Goal: Transaction & Acquisition: Purchase product/service

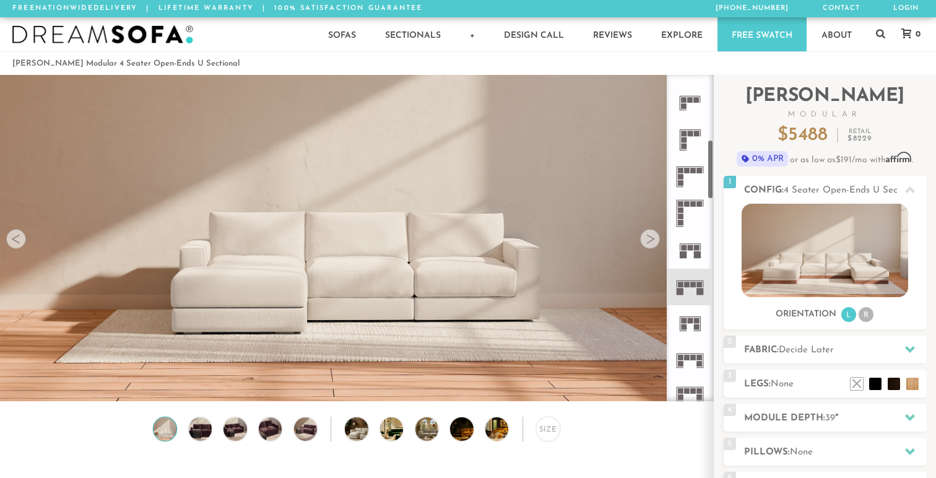
scroll to position [358, 0]
click at [651, 235] on div at bounding box center [650, 239] width 20 height 20
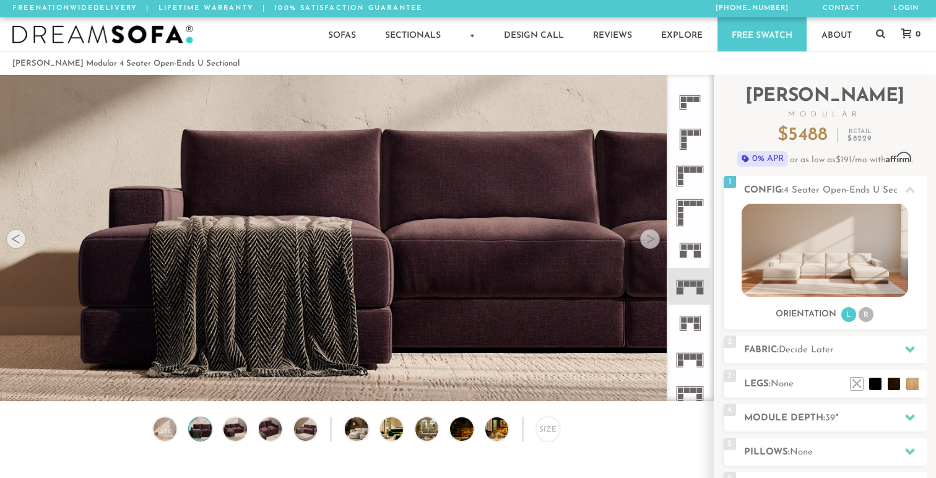
click at [651, 235] on div at bounding box center [650, 239] width 20 height 20
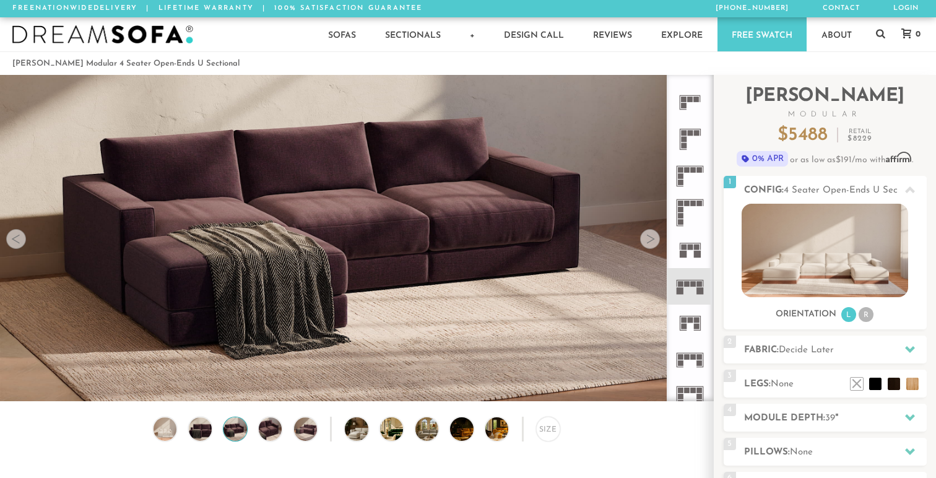
click at [651, 235] on div at bounding box center [650, 239] width 20 height 20
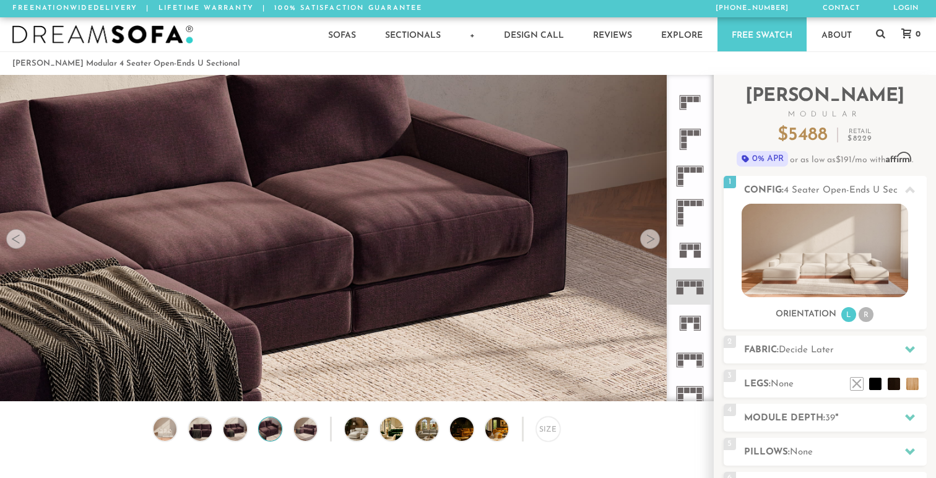
click at [651, 235] on div at bounding box center [650, 239] width 20 height 20
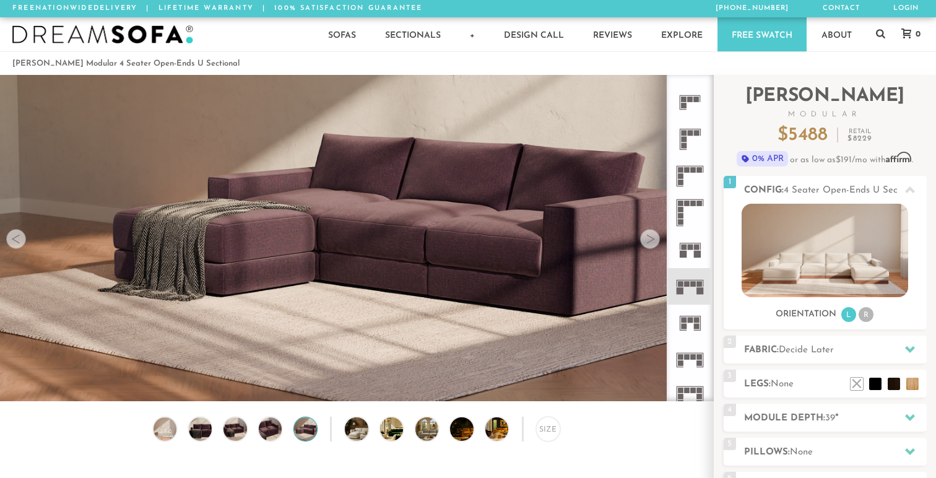
click at [651, 235] on div at bounding box center [650, 239] width 20 height 20
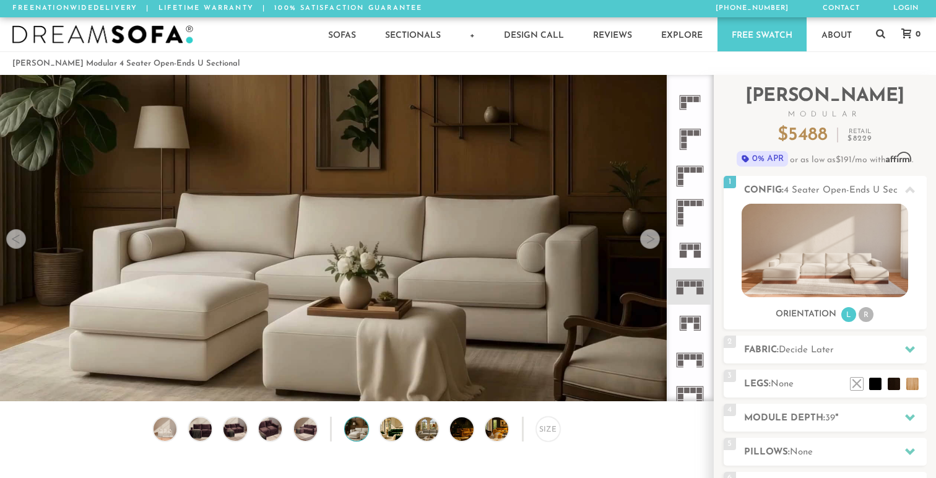
click at [651, 235] on div at bounding box center [650, 239] width 20 height 20
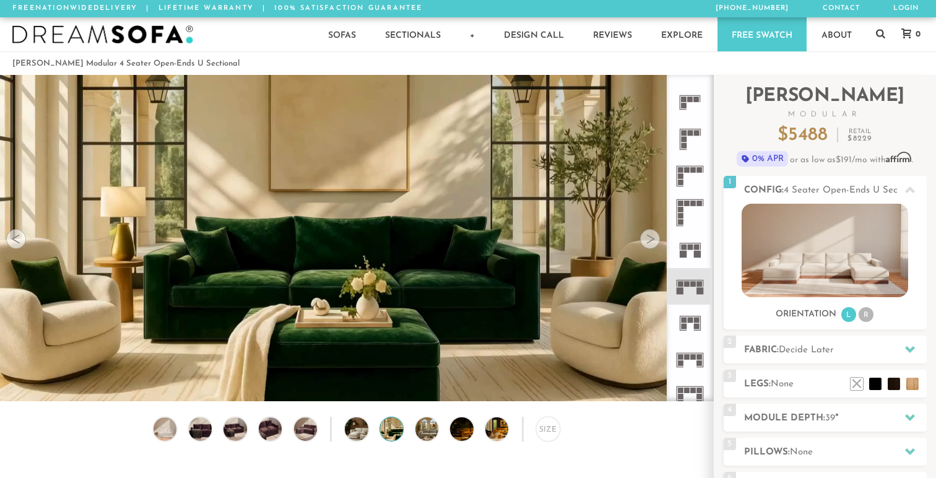
click at [651, 235] on div at bounding box center [650, 239] width 20 height 20
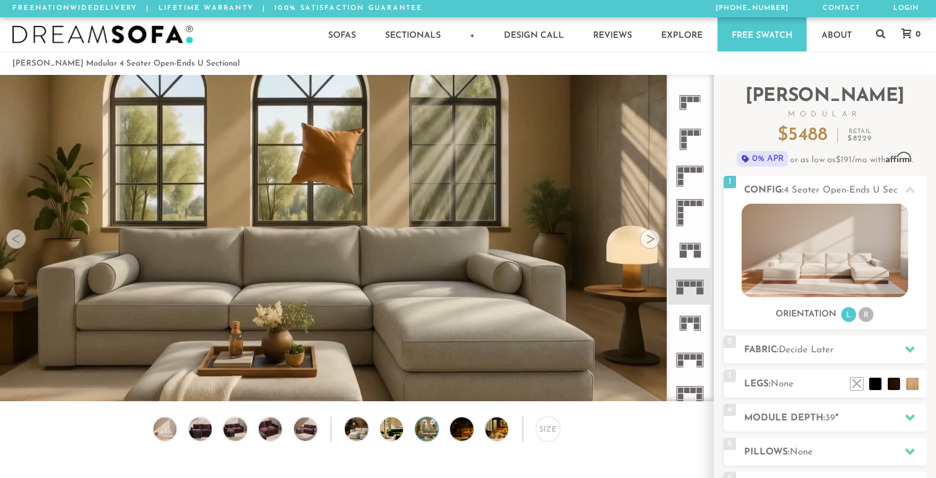
click at [651, 235] on div at bounding box center [650, 239] width 20 height 20
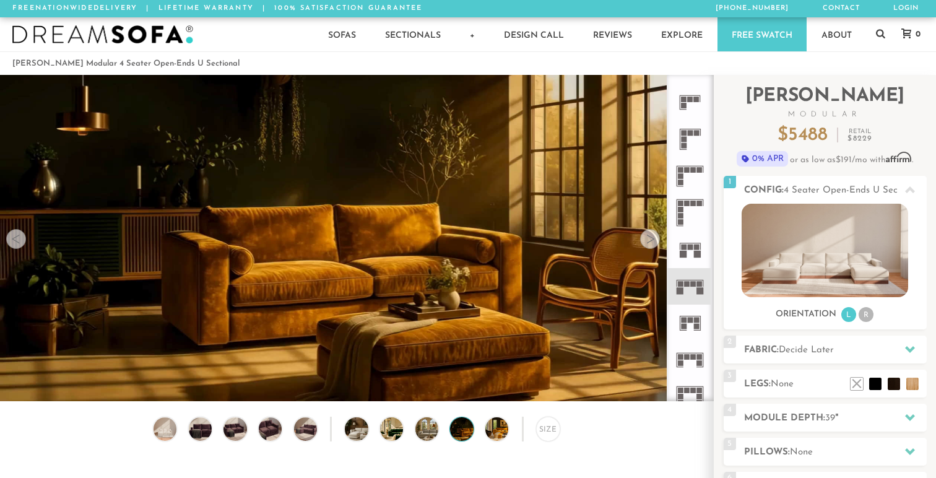
click at [651, 235] on div at bounding box center [650, 239] width 20 height 20
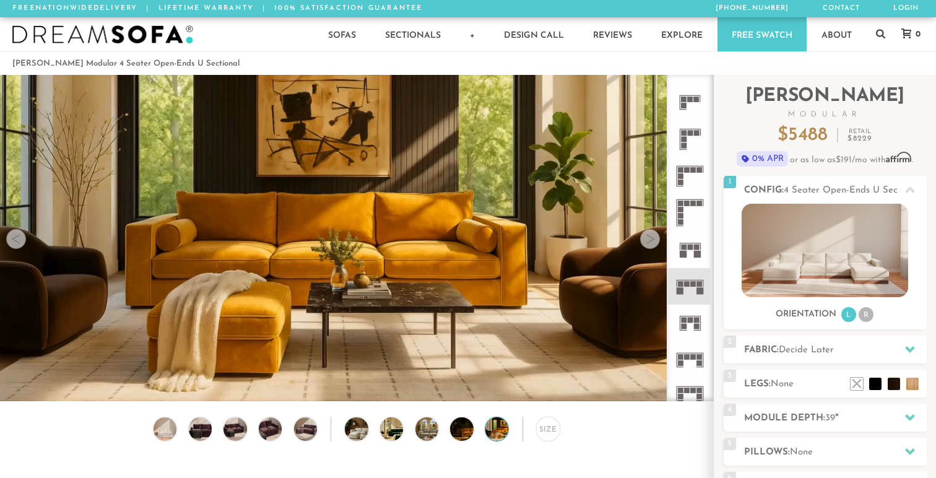
click at [651, 235] on div at bounding box center [650, 239] width 20 height 20
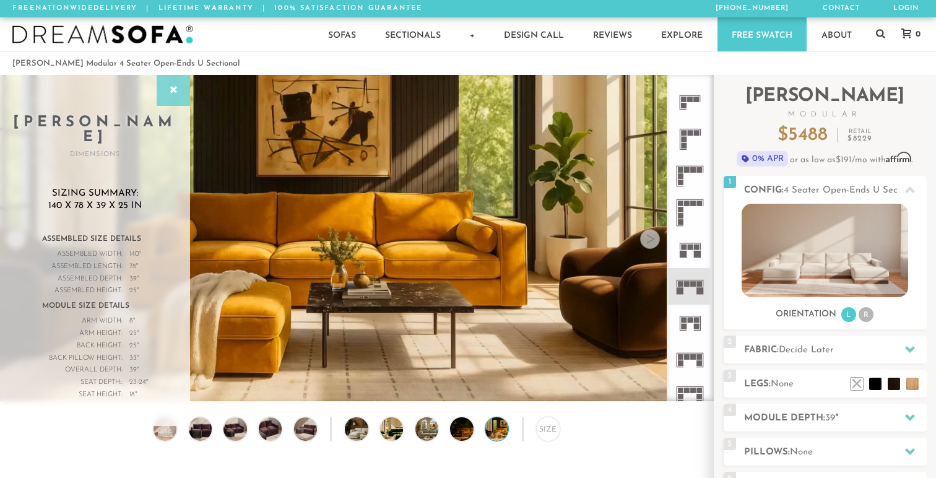
click at [173, 98] on div at bounding box center [173, 90] width 33 height 31
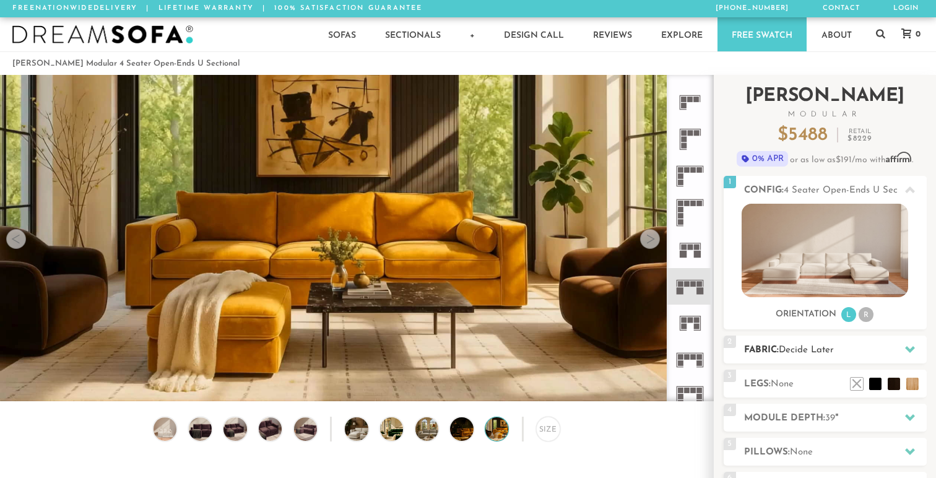
click at [838, 346] on h2 "Fabric: Decide Later" at bounding box center [835, 350] width 183 height 14
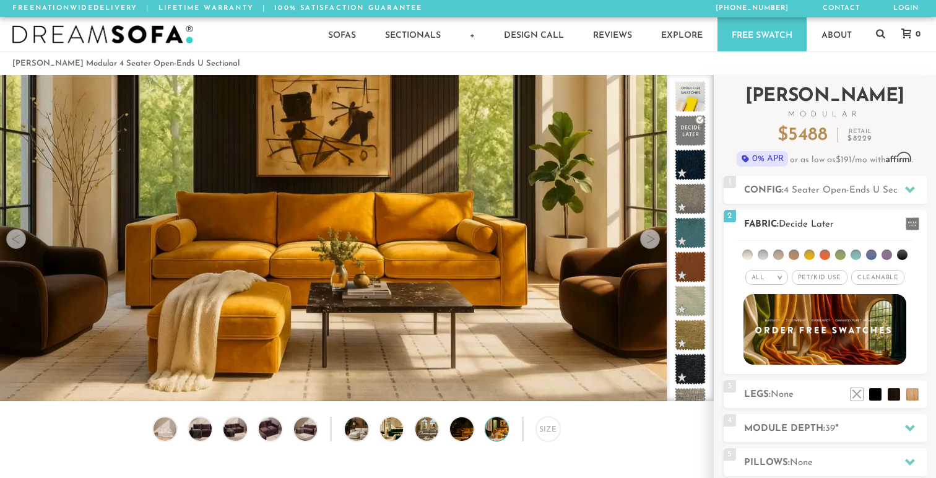
click at [831, 282] on span "Pet/Kid Use x" at bounding box center [820, 277] width 56 height 15
click at [810, 253] on li at bounding box center [809, 254] width 11 height 11
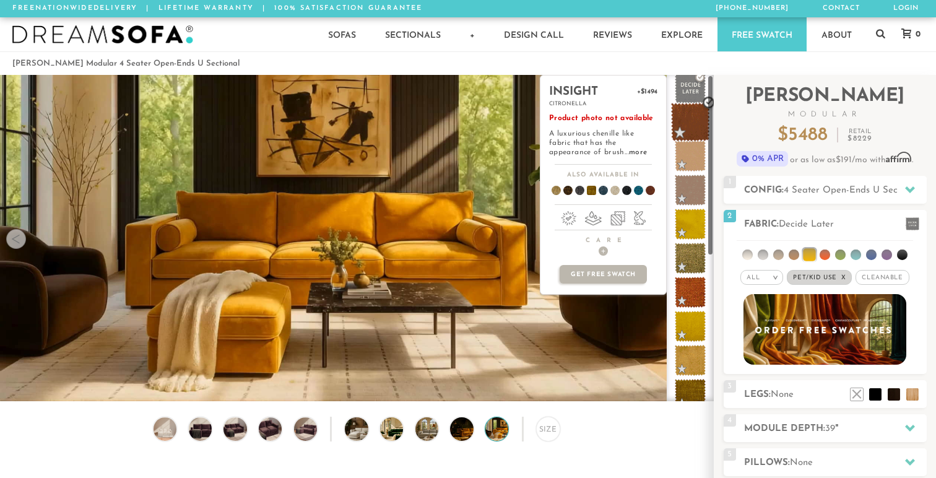
scroll to position [0, 0]
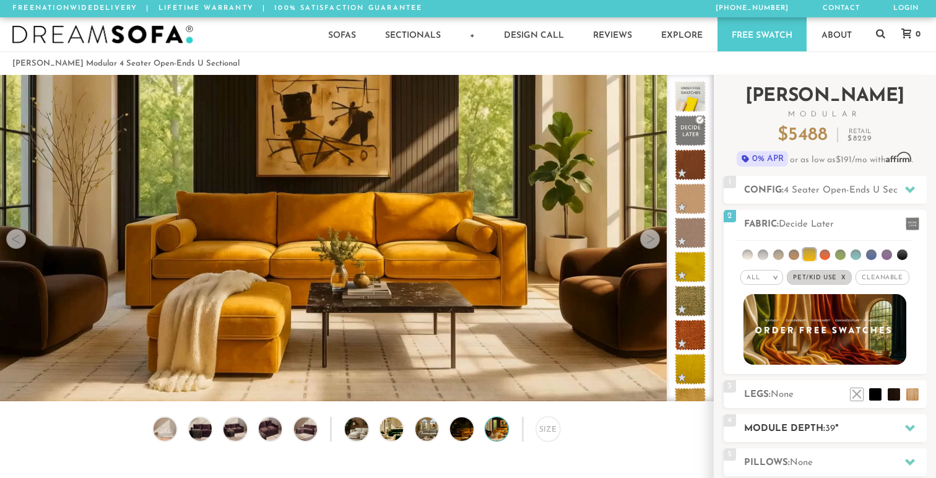
click at [829, 435] on h2 "Module Depth: 39 "" at bounding box center [835, 429] width 183 height 14
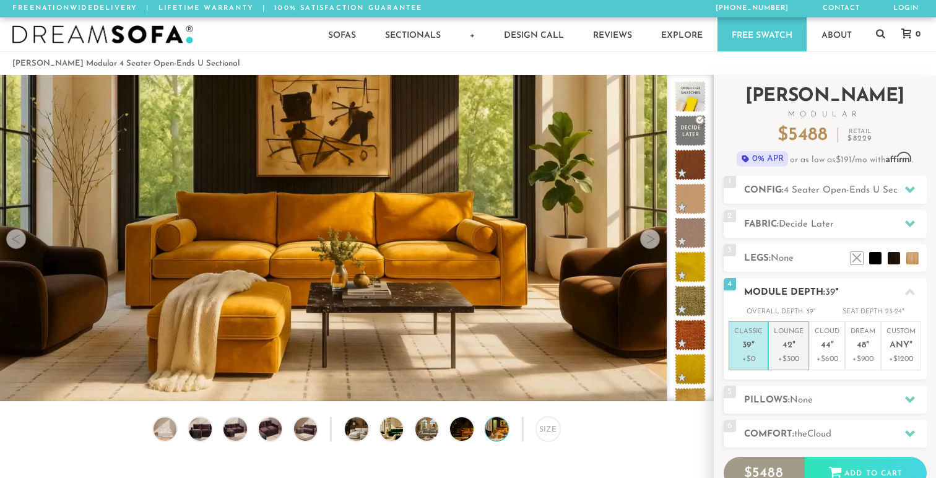
click at [797, 366] on li "Lounge 42 " +$300" at bounding box center [788, 345] width 41 height 49
click at [810, 256] on h2 "Legs: None" at bounding box center [835, 258] width 183 height 14
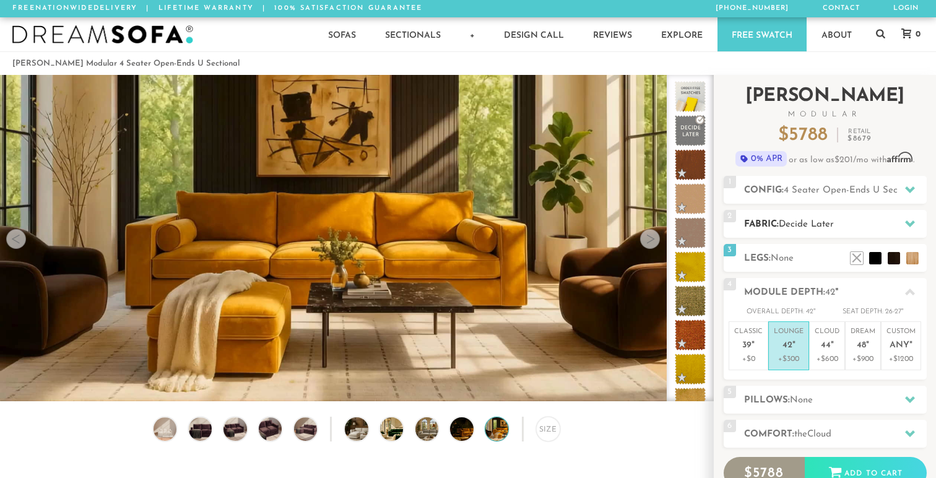
click at [813, 224] on span "Decide Later" at bounding box center [806, 224] width 55 height 9
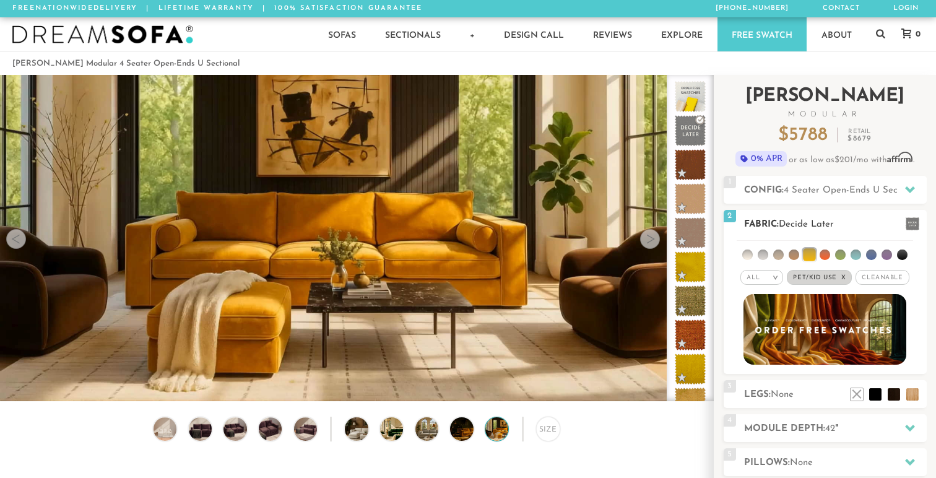
click at [903, 249] on ul at bounding box center [825, 252] width 176 height 23
click at [902, 254] on li at bounding box center [902, 254] width 11 height 11
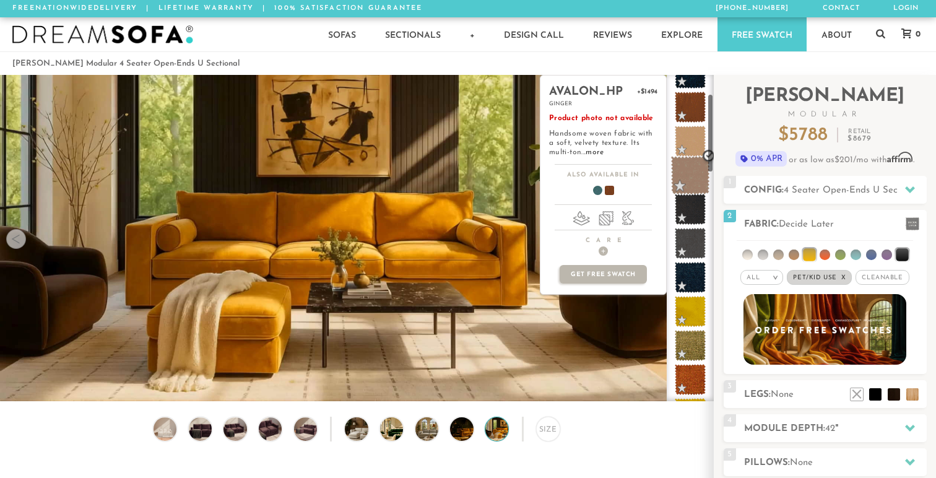
scroll to position [95, 0]
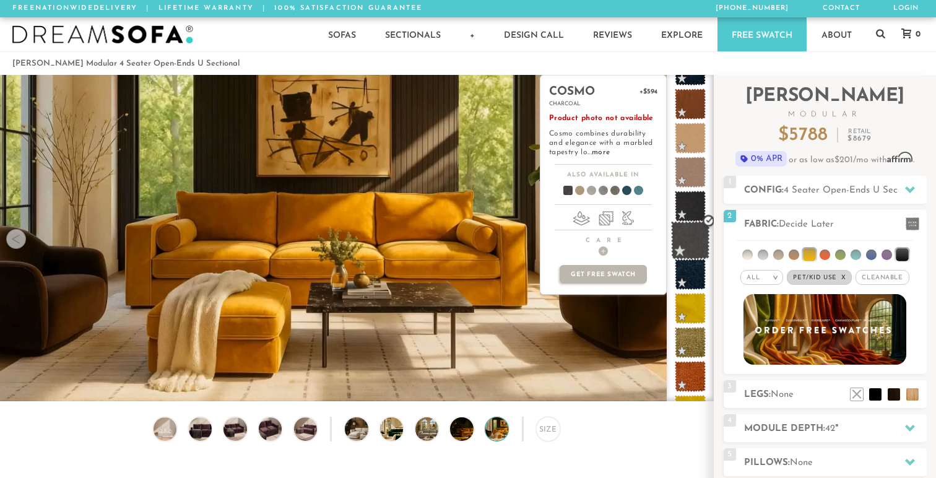
click at [693, 248] on span at bounding box center [690, 240] width 39 height 39
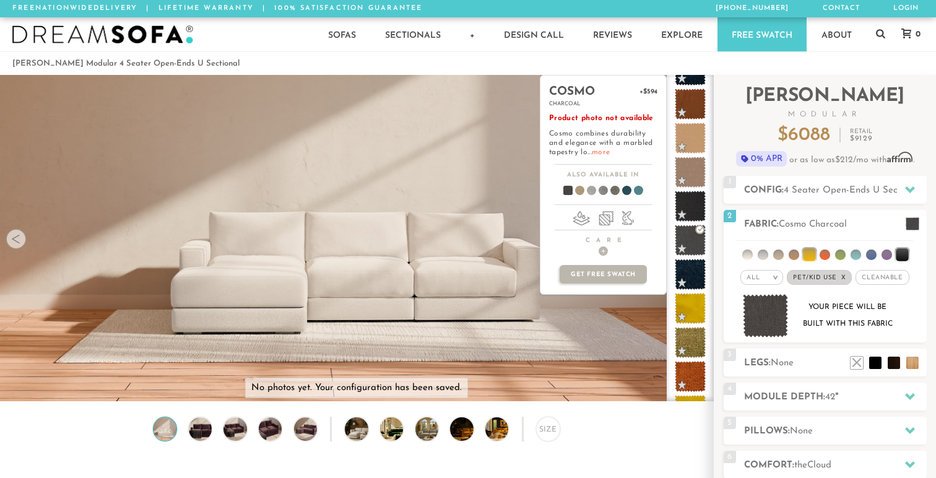
click at [600, 153] on link "more" at bounding box center [601, 152] width 18 height 7
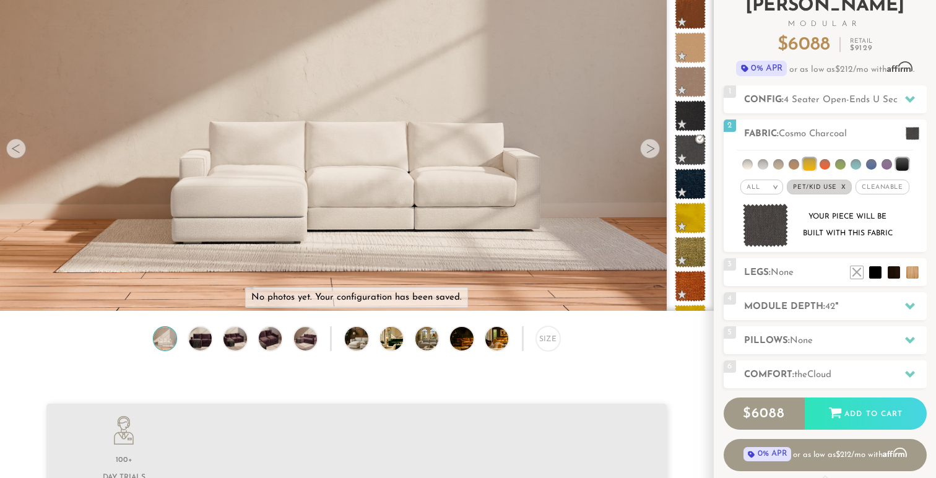
scroll to position [109, 0]
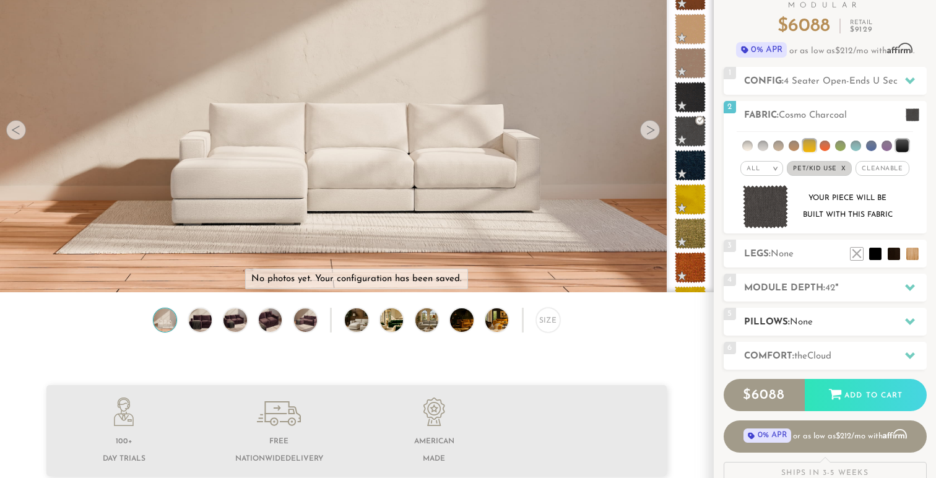
click at [845, 319] on h2 "Pillows: None" at bounding box center [835, 322] width 183 height 14
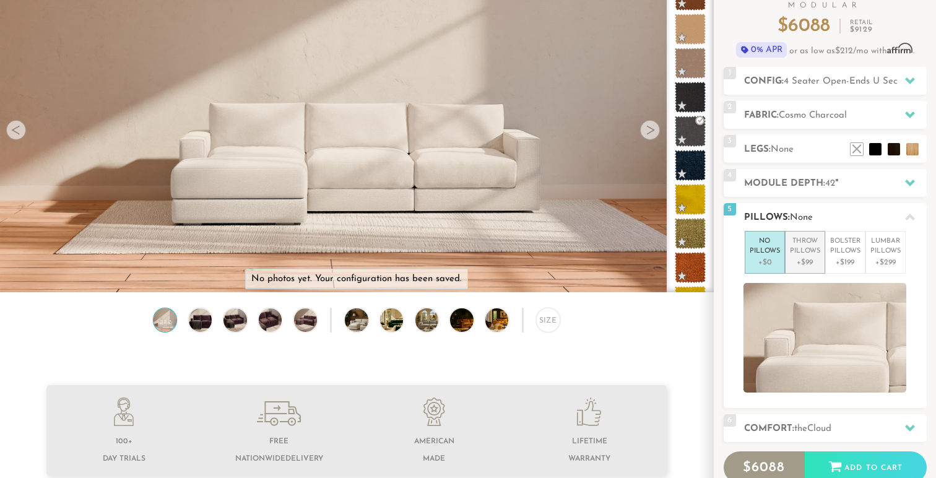
click at [810, 253] on p "Throw Pillows" at bounding box center [805, 246] width 30 height 20
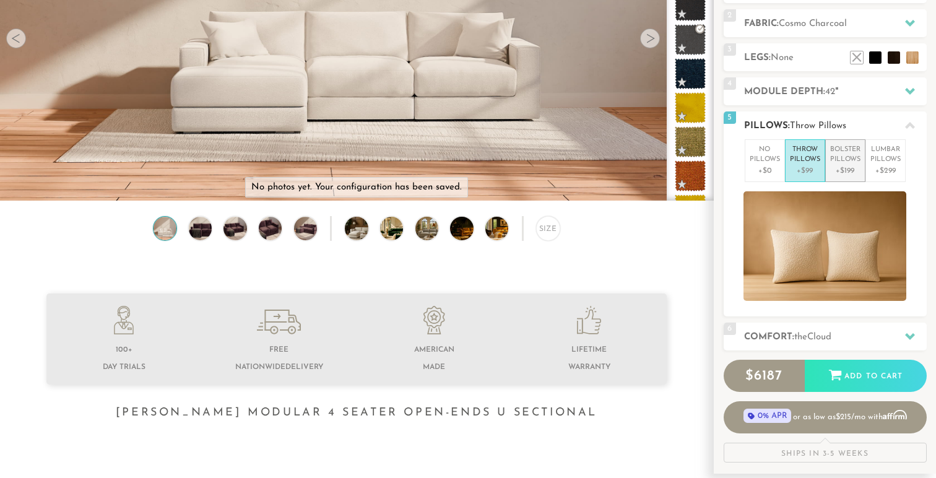
scroll to position [218, 0]
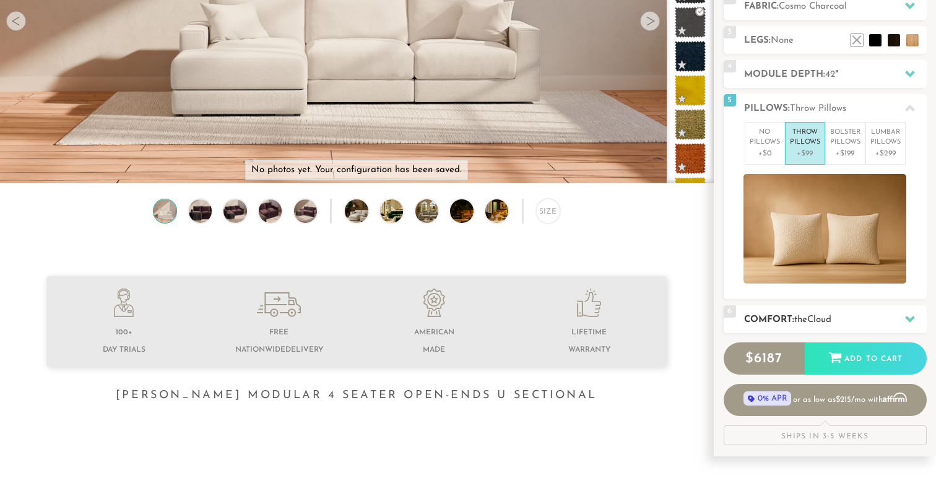
click at [844, 321] on h2 "Comfort: the Cloud" at bounding box center [835, 320] width 183 height 14
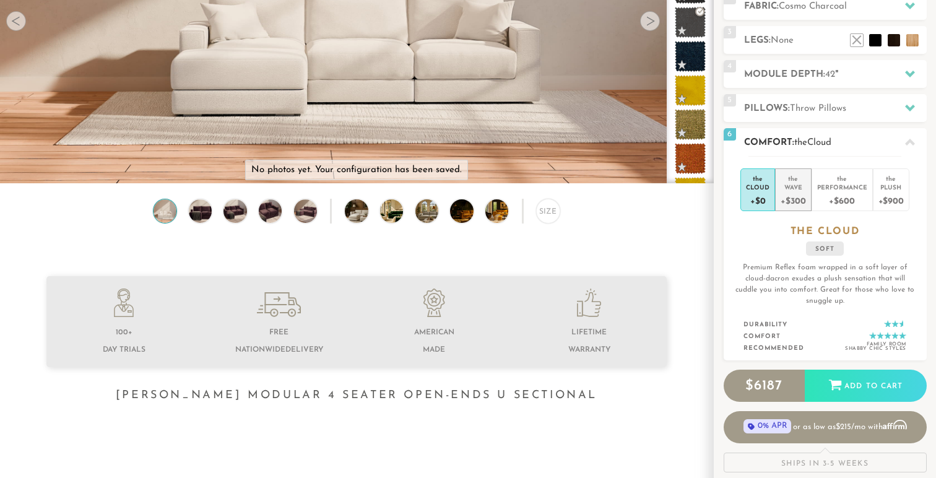
click at [792, 203] on div "+$300" at bounding box center [793, 200] width 25 height 18
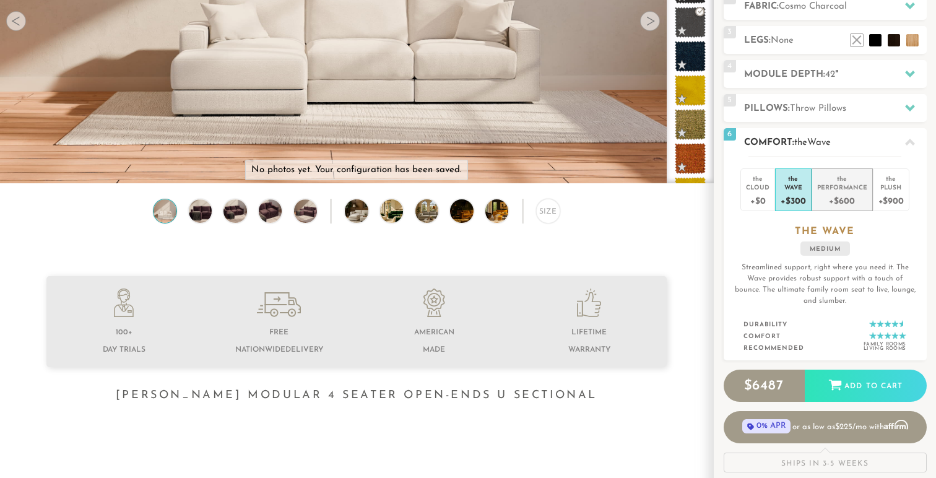
click at [831, 199] on div "+$600" at bounding box center [842, 200] width 50 height 18
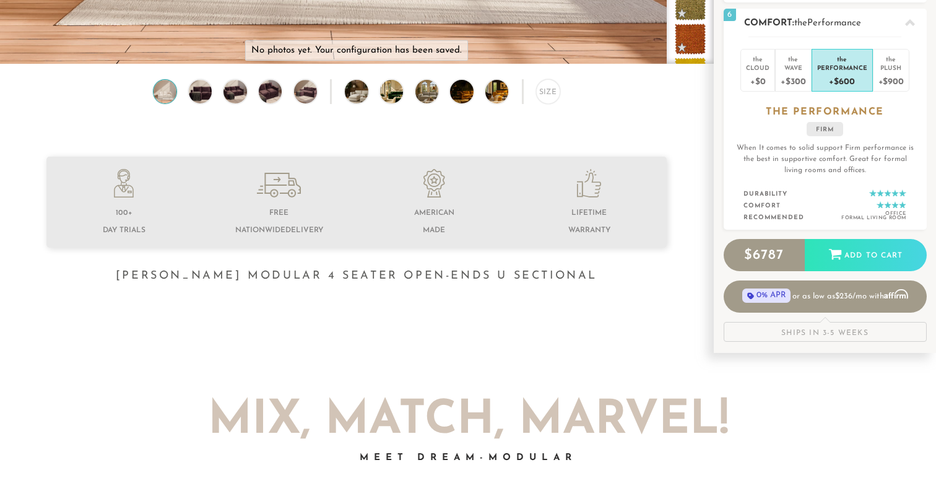
scroll to position [344, 0]
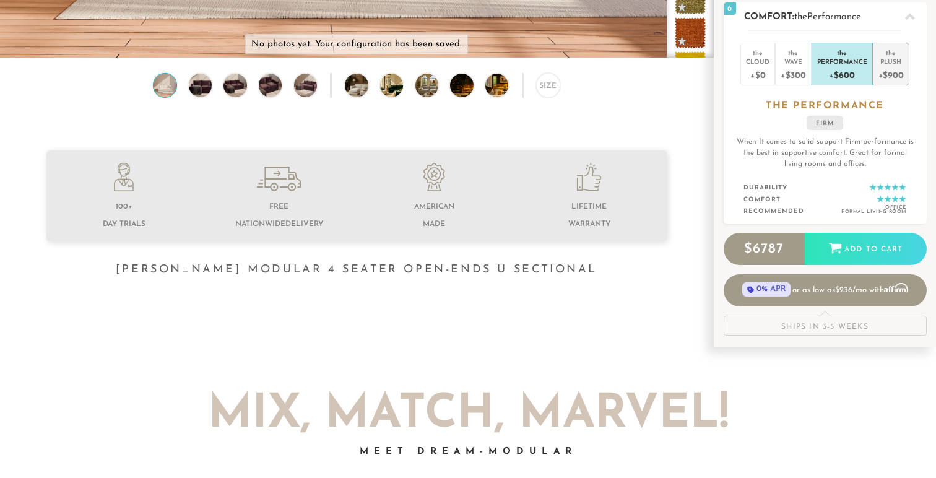
click at [890, 79] on div "+$900" at bounding box center [890, 75] width 25 height 18
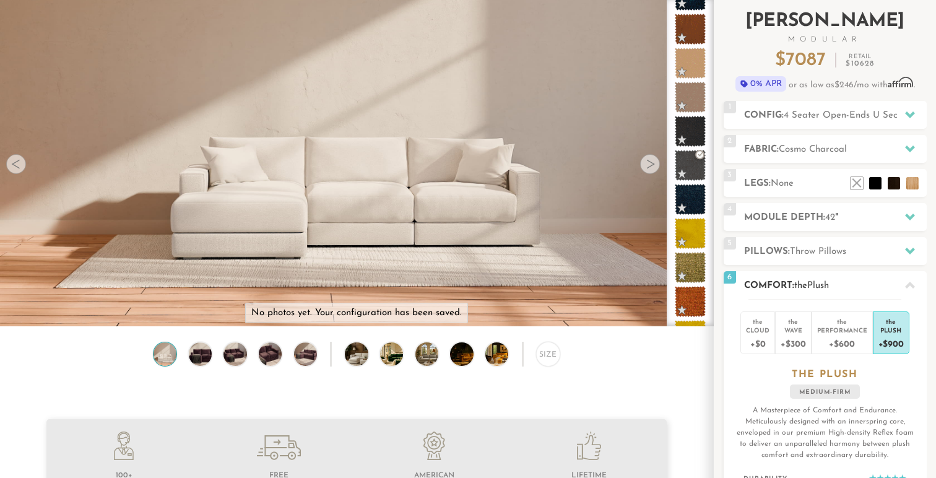
scroll to position [0, 0]
